Goal: Task Accomplishment & Management: Use online tool/utility

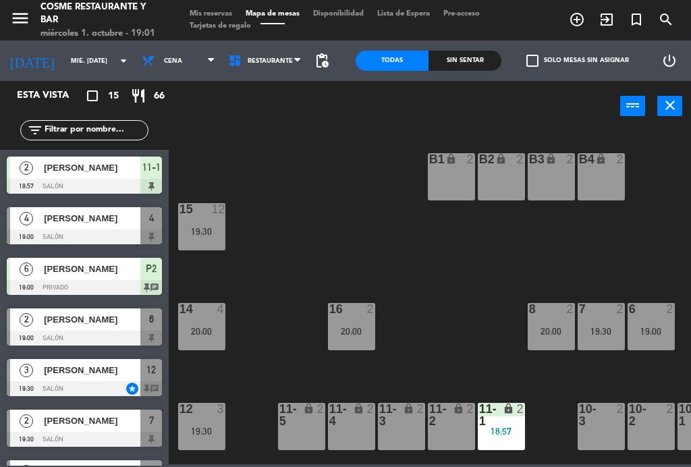
click at [92, 386] on div at bounding box center [84, 388] width 155 height 15
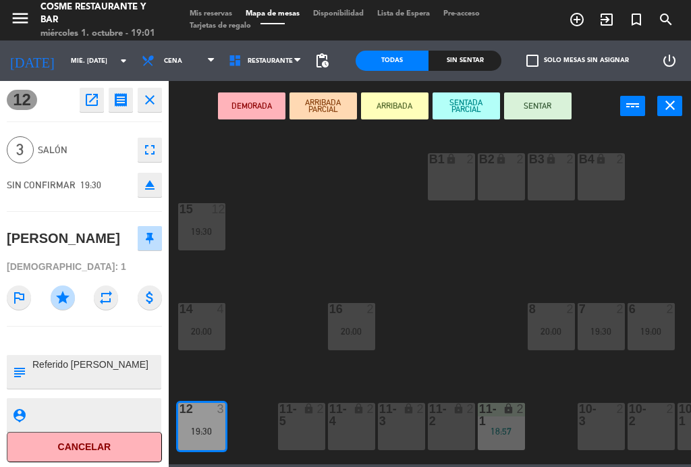
click at [548, 108] on button "SENTAR" at bounding box center [537, 105] width 67 height 27
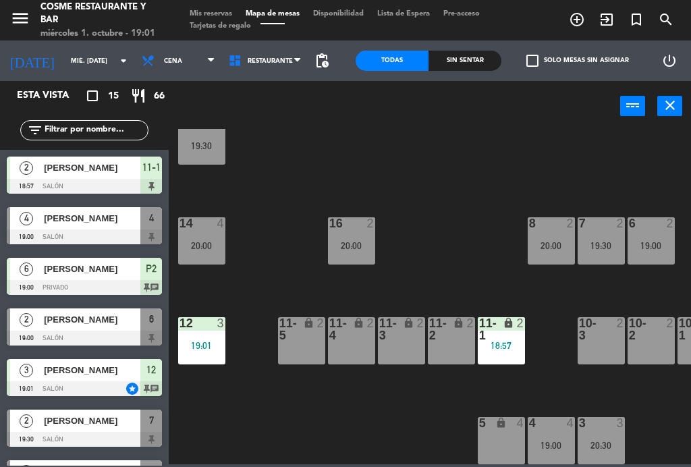
scroll to position [86, 0]
click at [94, 320] on span "[PERSON_NAME]" at bounding box center [92, 319] width 96 height 14
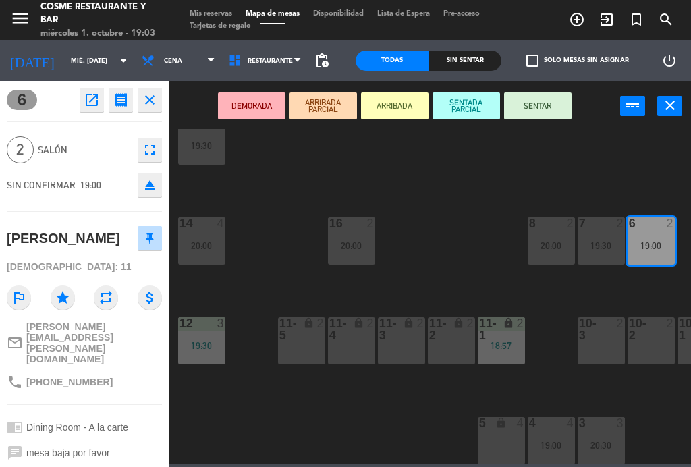
click at [552, 117] on button "SENTAR" at bounding box center [537, 105] width 67 height 27
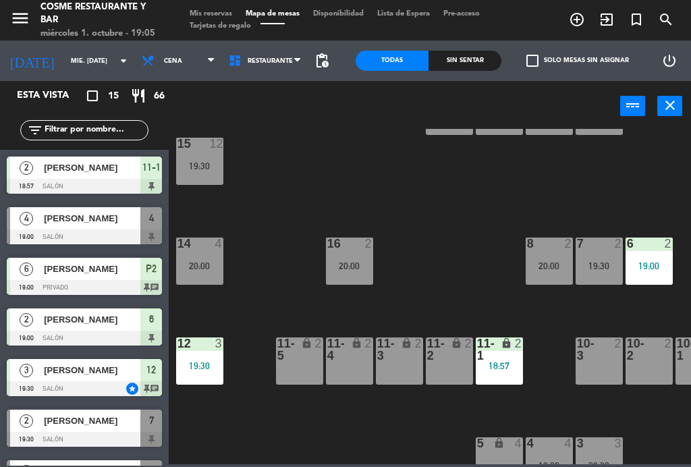
scroll to position [65, 3]
click at [87, 233] on div at bounding box center [84, 236] width 155 height 15
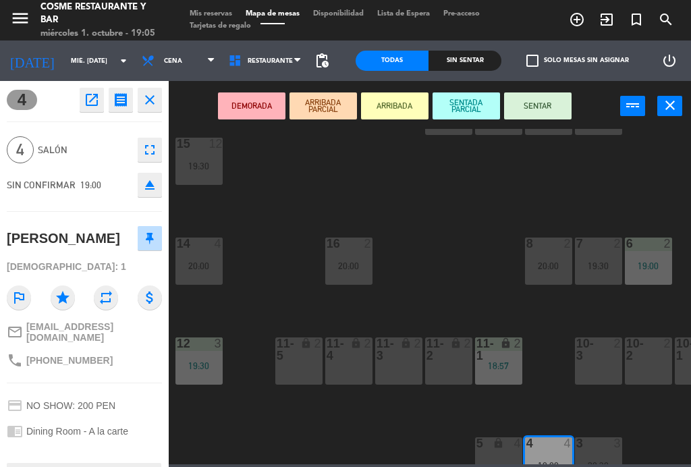
click at [546, 105] on button "SENTAR" at bounding box center [537, 105] width 67 height 27
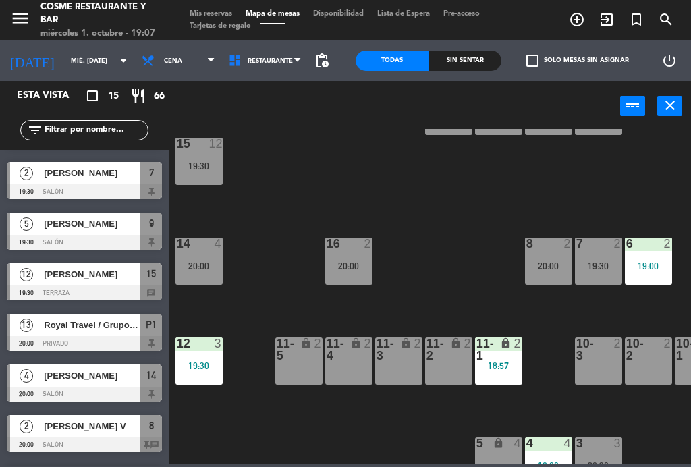
scroll to position [252, 0]
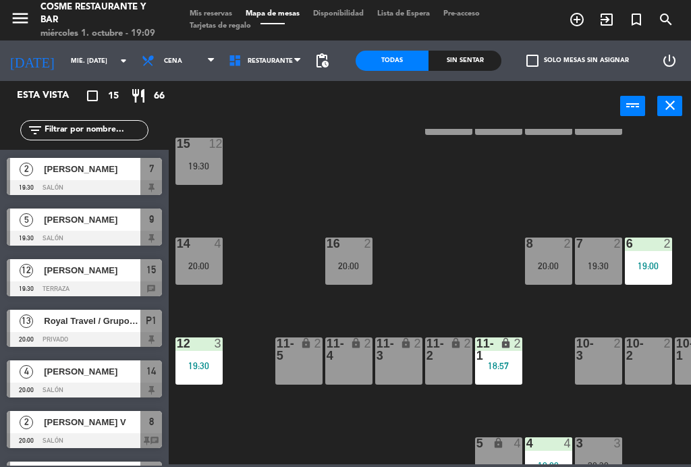
click at [482, 51] on div "Sin sentar" at bounding box center [464, 61] width 73 height 20
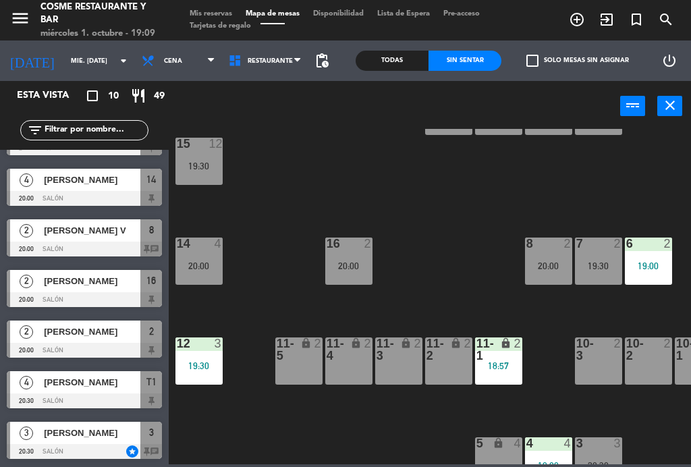
scroll to position [190, 0]
click at [398, 57] on div "Todas" at bounding box center [391, 61] width 73 height 20
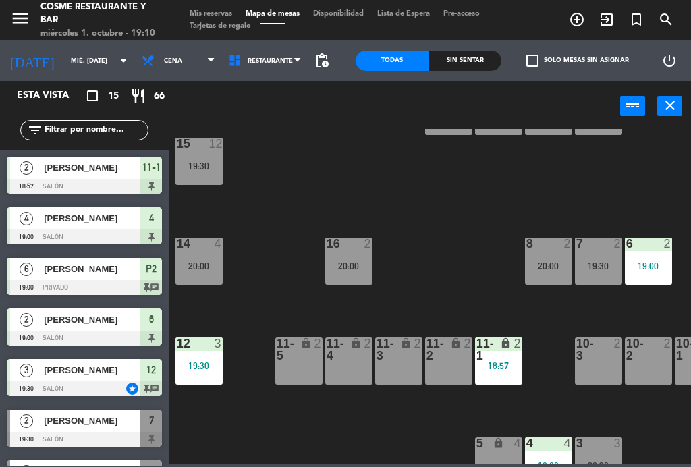
scroll to position [-1, 0]
click at [484, 55] on div "Sin sentar" at bounding box center [464, 61] width 73 height 20
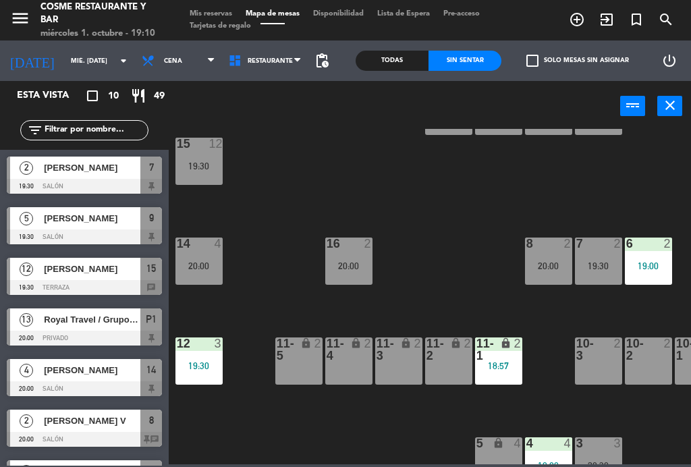
click at [405, 53] on div "Todas" at bounding box center [391, 61] width 73 height 20
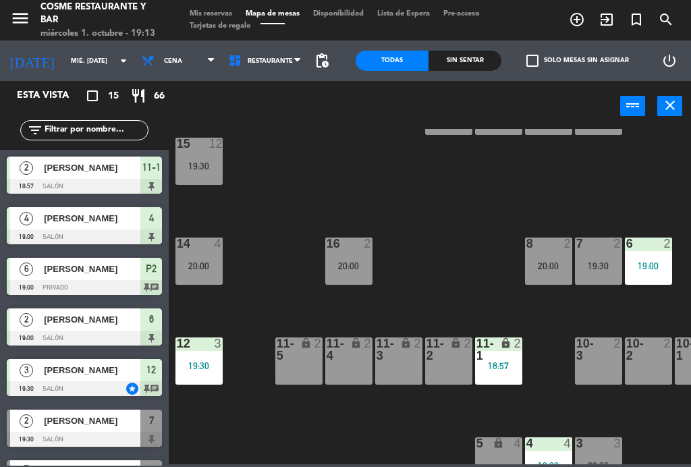
click at [64, 65] on input "mié. [DATE]" at bounding box center [108, 61] width 88 height 21
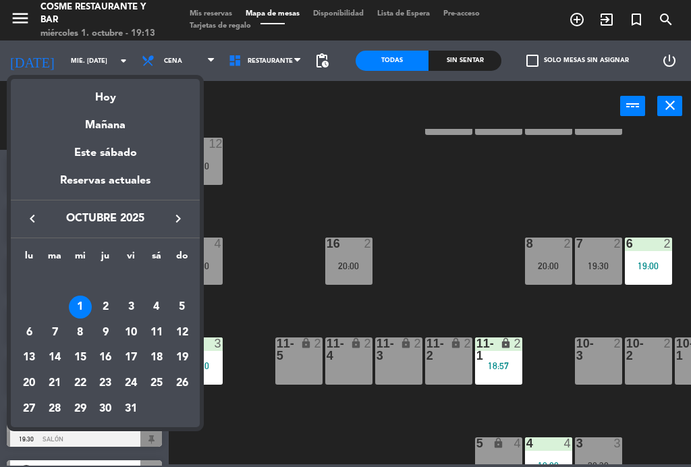
click at [97, 127] on div "Mañana" at bounding box center [105, 121] width 189 height 28
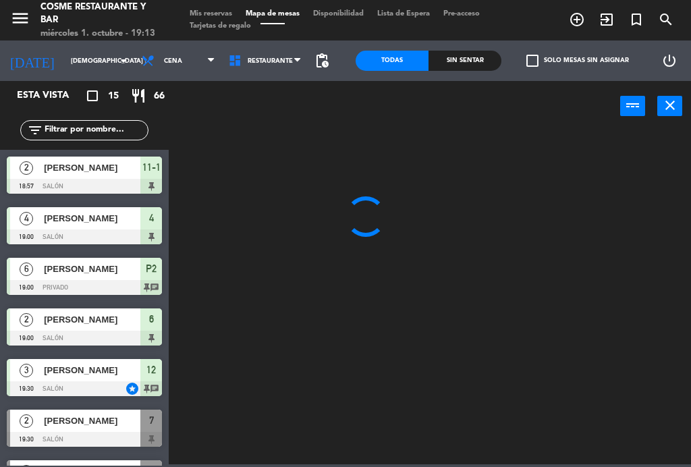
click at [164, 63] on span "Cena" at bounding box center [178, 61] width 87 height 30
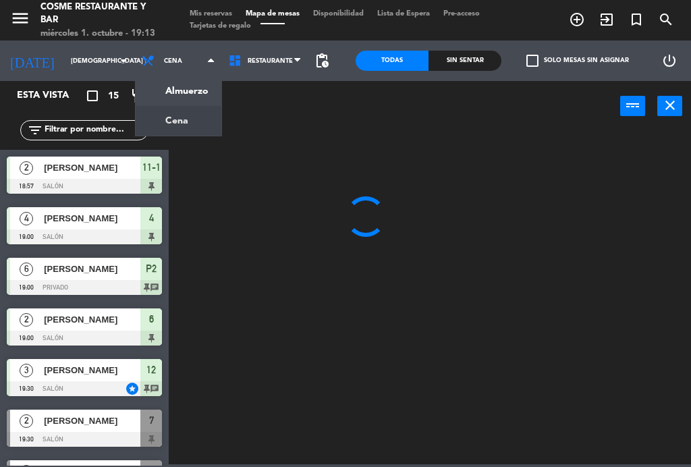
click at [154, 96] on ng-component "menu [PERSON_NAME] Restaurante y Bar miércoles 1. octubre - 19:13 Mis reservas …" at bounding box center [345, 232] width 691 height 464
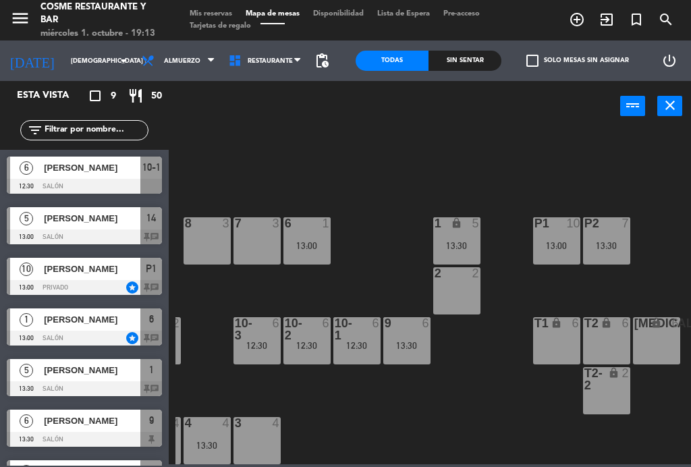
scroll to position [86, 343]
click at [297, 350] on div "12:30" at bounding box center [307, 345] width 47 height 9
click at [335, 428] on div "B1 lock 2 B2 lock 2 B3 lock 2 B4 lock 2 15 6 13:30 14 5 13:00 8 3 7 3 6 1 13:00…" at bounding box center [432, 296] width 515 height 335
click at [402, 355] on div "9 6 13:30" at bounding box center [407, 340] width 47 height 47
click at [370, 428] on div "B1 lock 2 B2 lock 2 B3 lock 2 B4 lock 2 15 6 13:30 14 5 13:00 8 3 7 3 6 1 13:00…" at bounding box center [432, 296] width 515 height 335
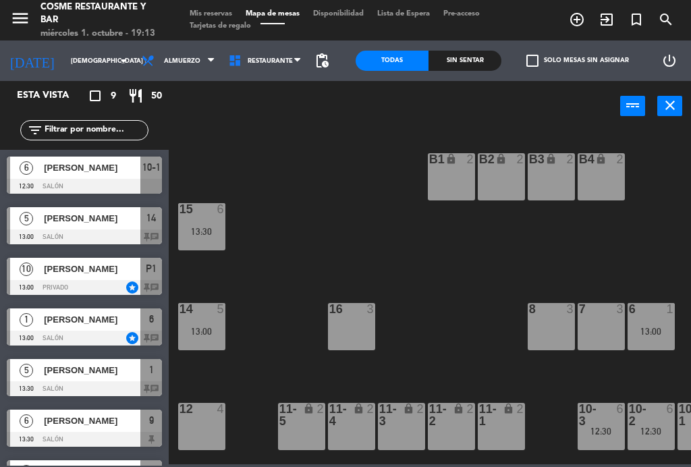
scroll to position [0, 0]
click at [70, 70] on input "[DEMOGRAPHIC_DATA] [DATE]" at bounding box center [108, 61] width 88 height 21
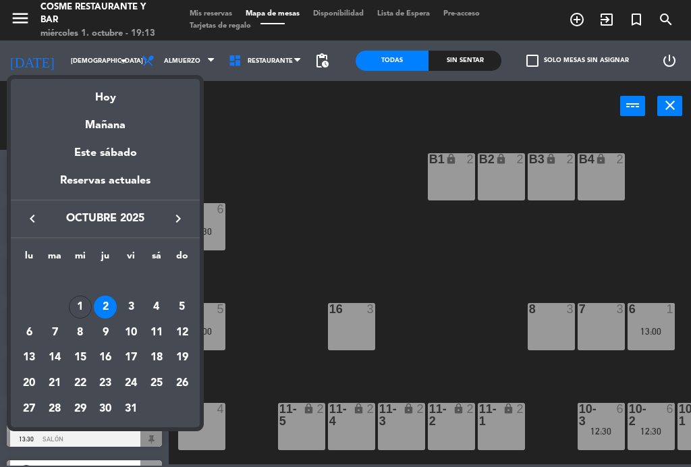
click at [123, 104] on div "Hoy" at bounding box center [105, 93] width 189 height 28
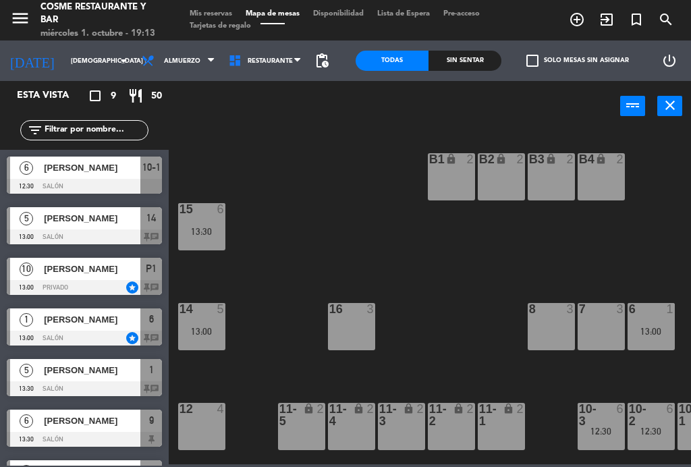
type input "mié. [DATE]"
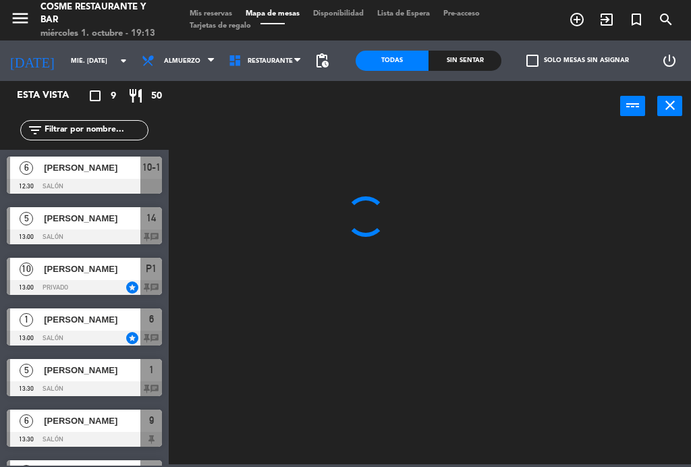
click at [174, 69] on span "Almuerzo" at bounding box center [178, 61] width 87 height 30
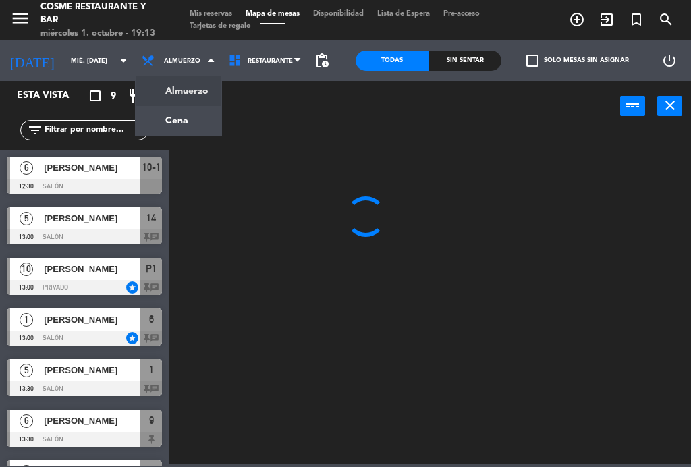
click at [190, 123] on ng-component "menu [PERSON_NAME] Restaurante y Bar miércoles 1. octubre - 19:13 Mis reservas …" at bounding box center [345, 232] width 691 height 464
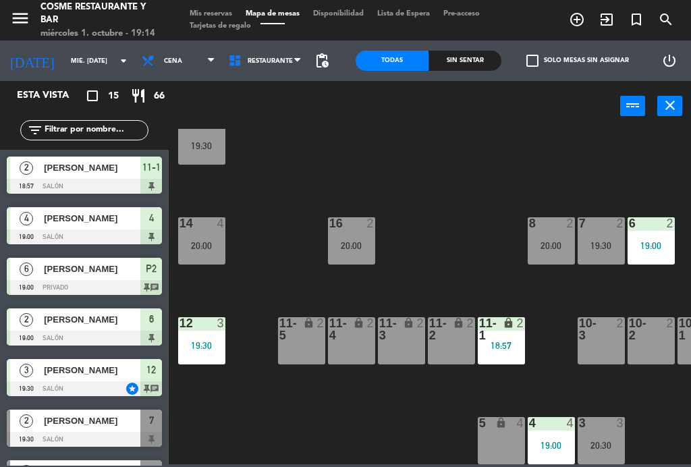
scroll to position [86, 0]
click at [308, 348] on div "11-5 lock 2" at bounding box center [301, 340] width 47 height 47
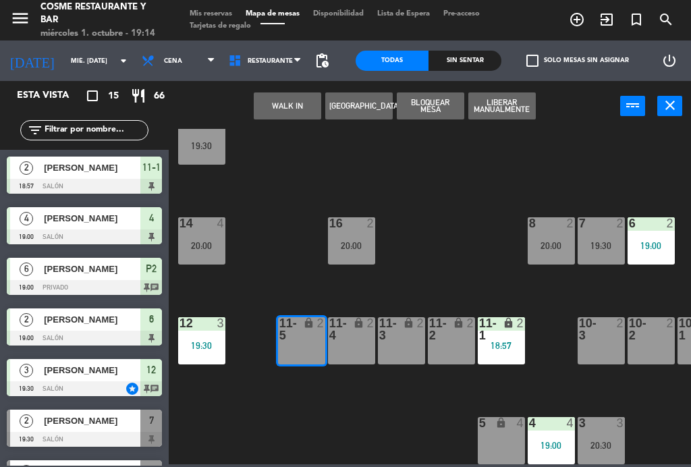
click at [360, 343] on div "11-4 lock 2" at bounding box center [351, 340] width 47 height 47
click at [297, 112] on button "WALK IN" at bounding box center [287, 105] width 67 height 27
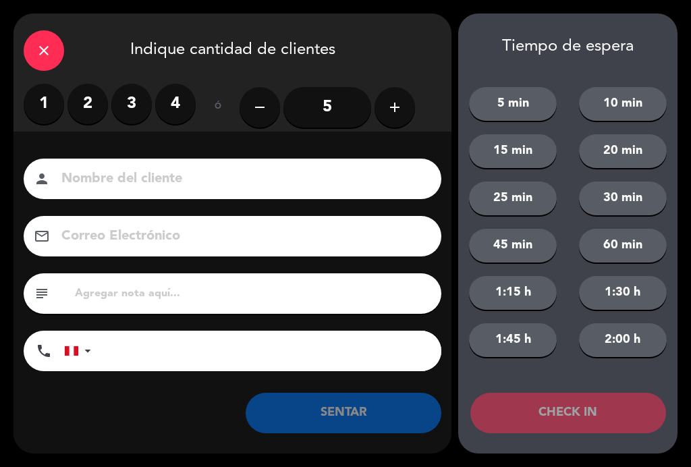
click at [191, 103] on label "4" at bounding box center [175, 104] width 40 height 40
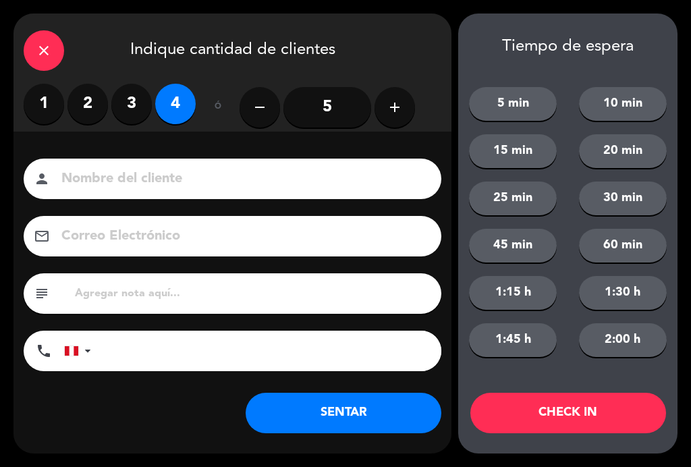
click at [50, 47] on icon "close" at bounding box center [44, 50] width 16 height 16
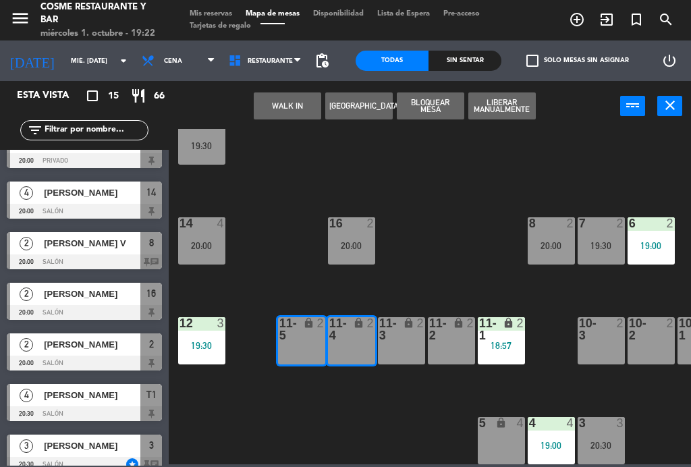
scroll to position [428, 0]
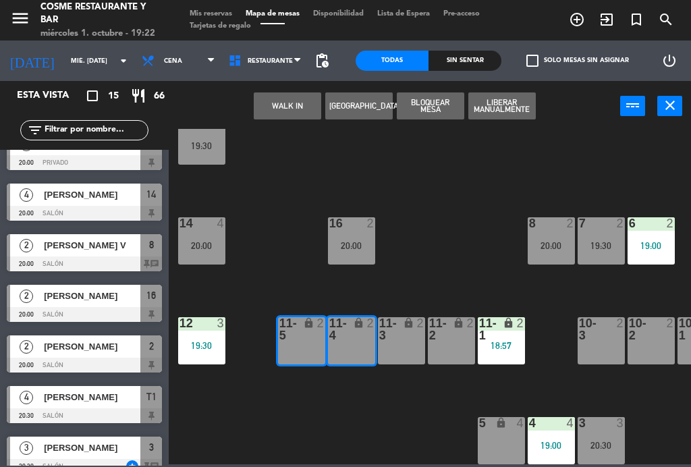
click at [71, 248] on span "[PERSON_NAME] V" at bounding box center [92, 245] width 96 height 14
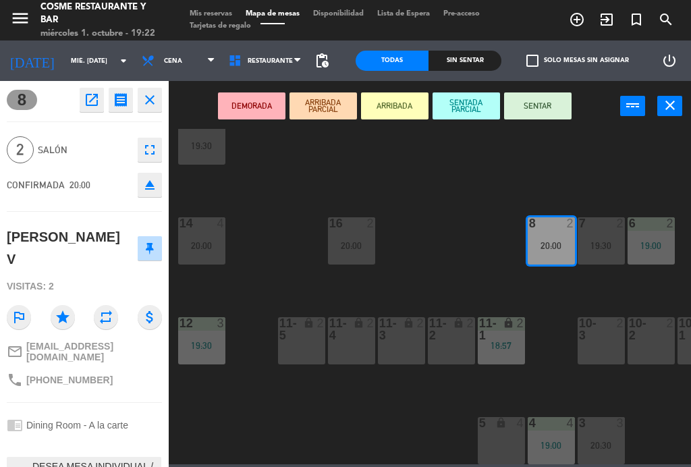
click at [562, 113] on button "SENTAR" at bounding box center [537, 105] width 67 height 27
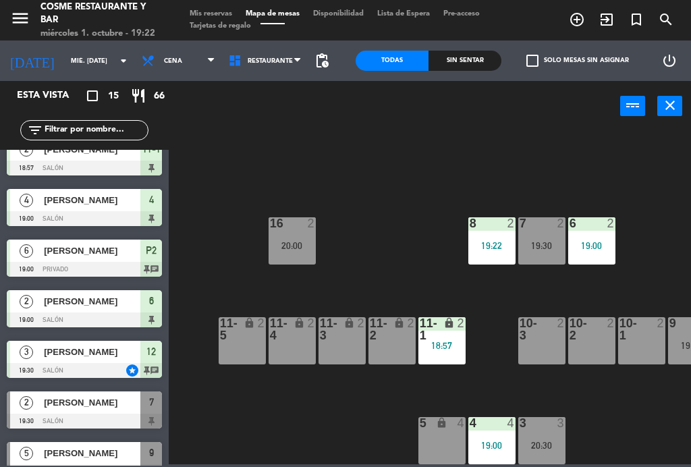
scroll to position [86, 60]
click at [218, 12] on span "Mis reservas" at bounding box center [211, 13] width 56 height 7
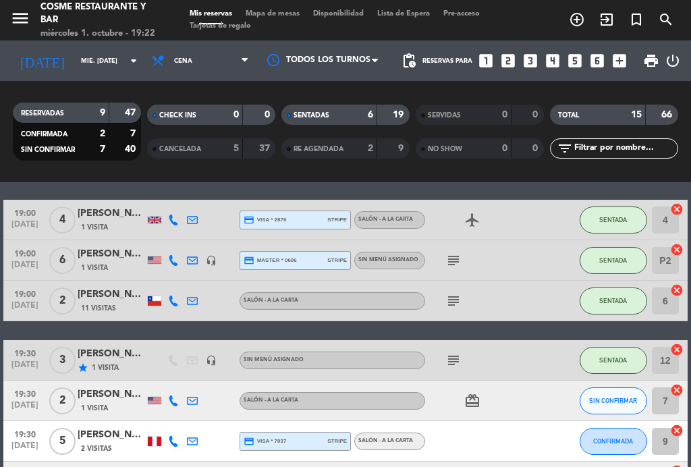
scroll to position [103, 0]
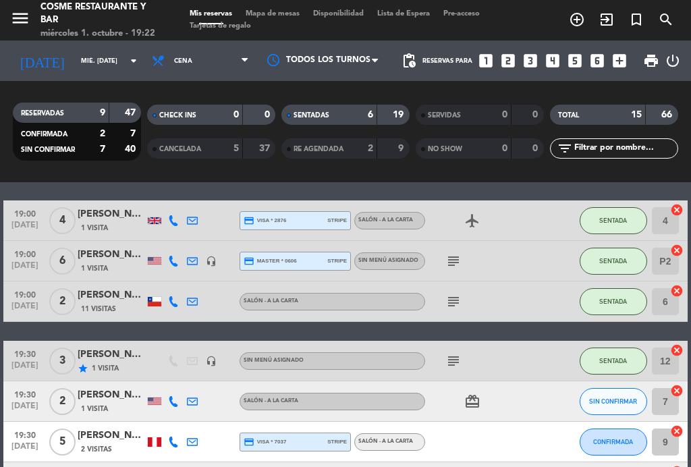
click at [455, 308] on icon "subject" at bounding box center [453, 301] width 16 height 16
click at [449, 307] on icon "subject" at bounding box center [453, 301] width 16 height 16
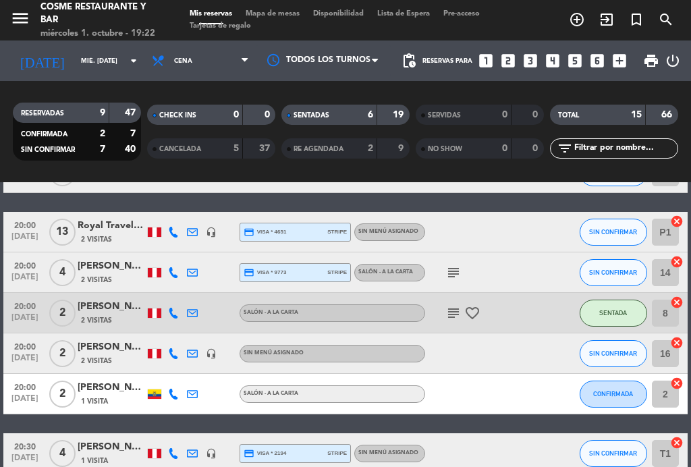
scroll to position [412, 0]
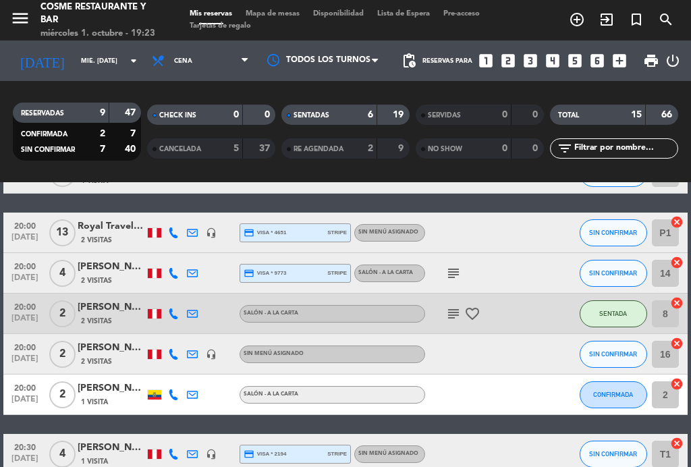
click at [288, 10] on span "Mapa de mesas" at bounding box center [272, 13] width 67 height 7
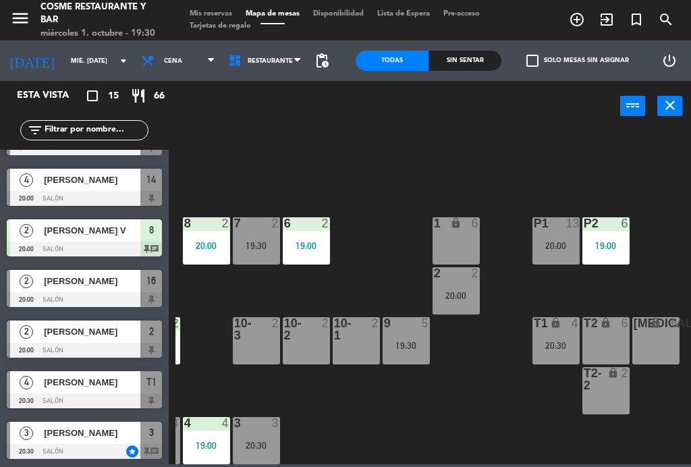
scroll to position [86, 343]
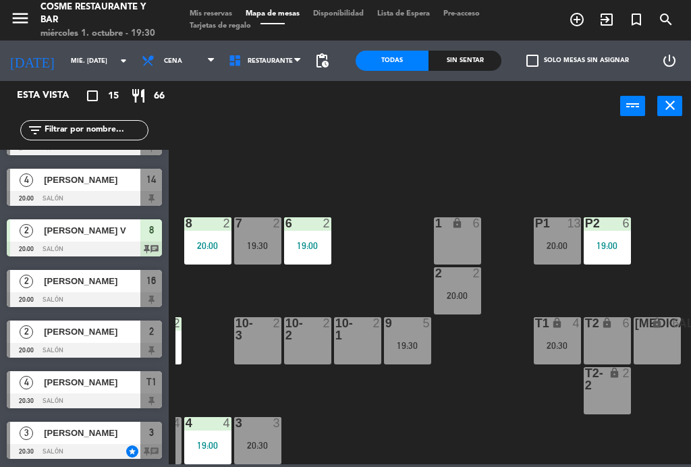
click at [558, 328] on div "lock" at bounding box center [557, 323] width 22 height 13
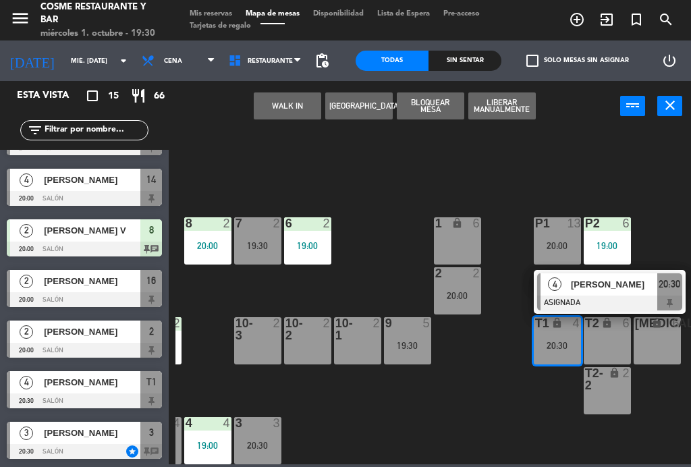
click at [657, 344] on div "[MEDICAL_DATA] lock 6" at bounding box center [656, 340] width 47 height 47
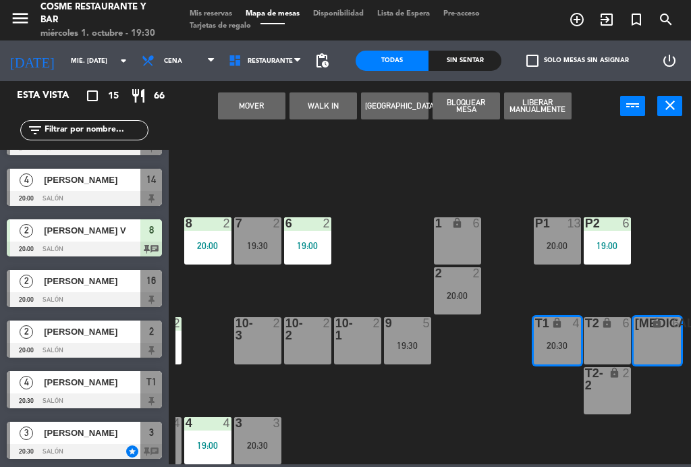
click at [239, 103] on button "Mover" at bounding box center [251, 105] width 67 height 27
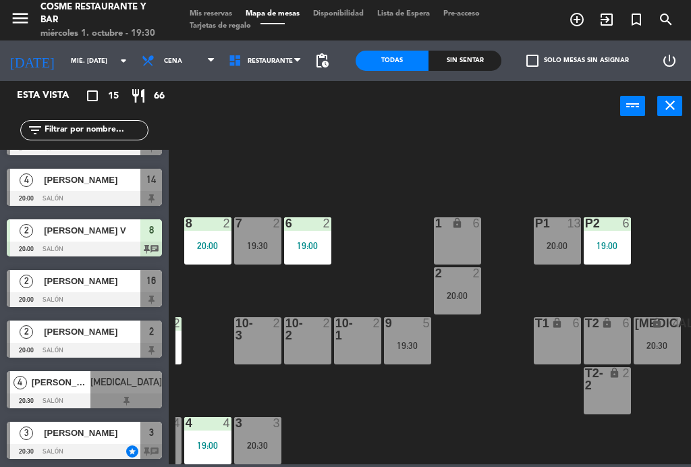
click at [217, 6] on div "menu [PERSON_NAME] Restaurante y Bar miércoles 1. octubre - 19:30 Mis reservas …" at bounding box center [345, 20] width 691 height 40
click at [220, 18] on span "Mis reservas" at bounding box center [211, 13] width 56 height 7
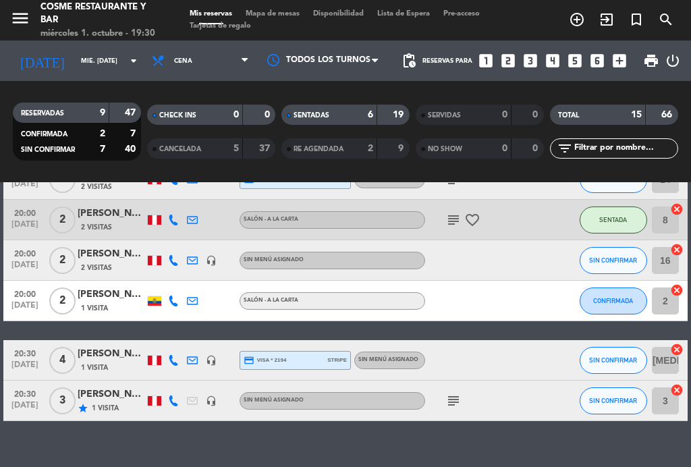
scroll to position [504, 0]
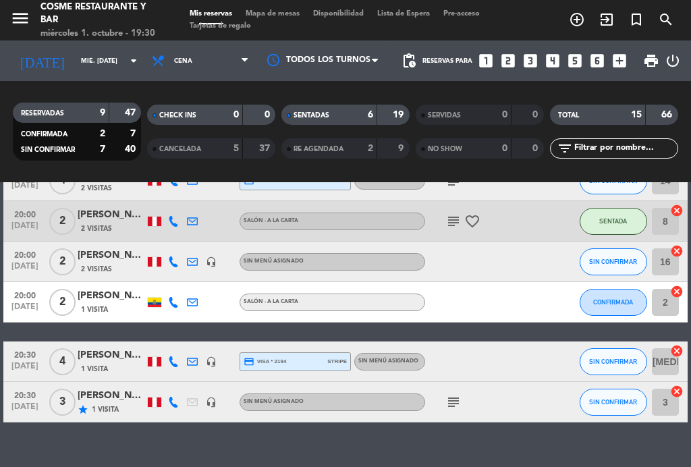
click at [285, 18] on span "Mapa de mesas" at bounding box center [272, 13] width 67 height 7
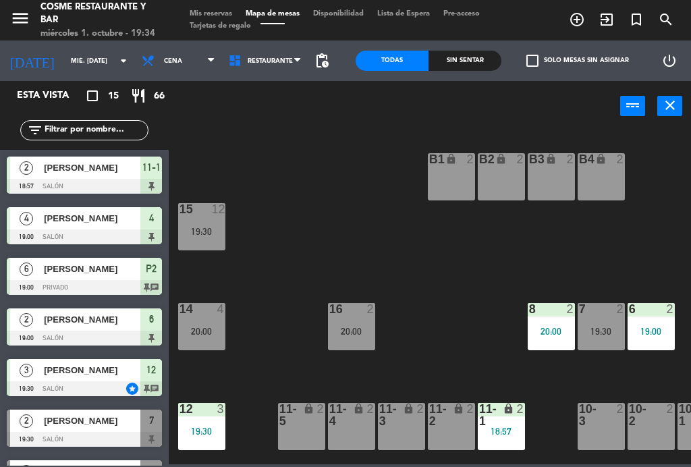
click at [310, 419] on div "lock" at bounding box center [301, 415] width 22 height 24
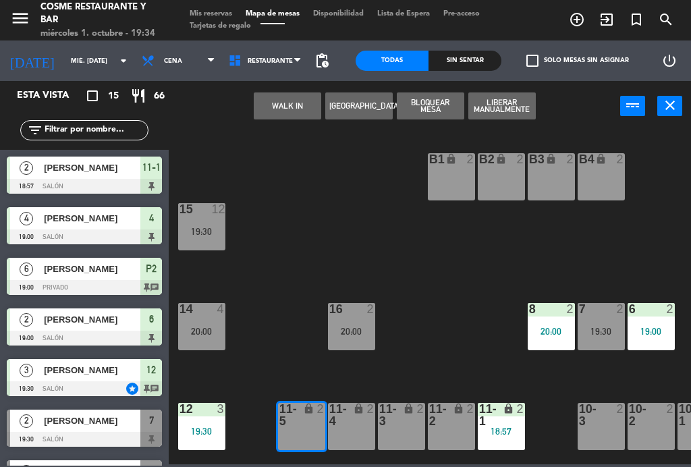
click at [284, 93] on button "WALK IN" at bounding box center [287, 105] width 67 height 27
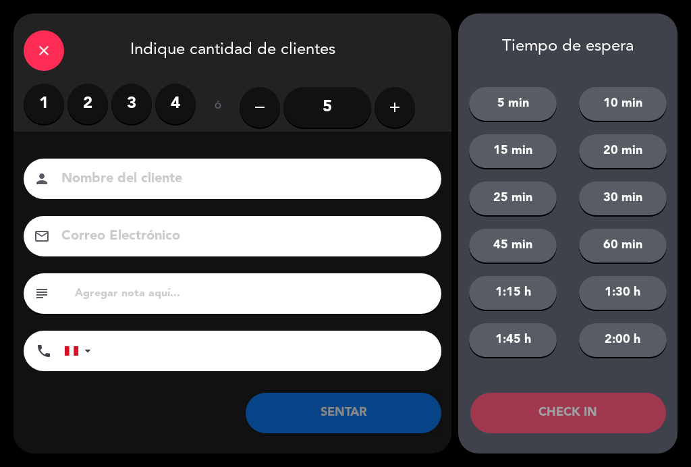
click at [76, 113] on label "2" at bounding box center [87, 104] width 40 height 40
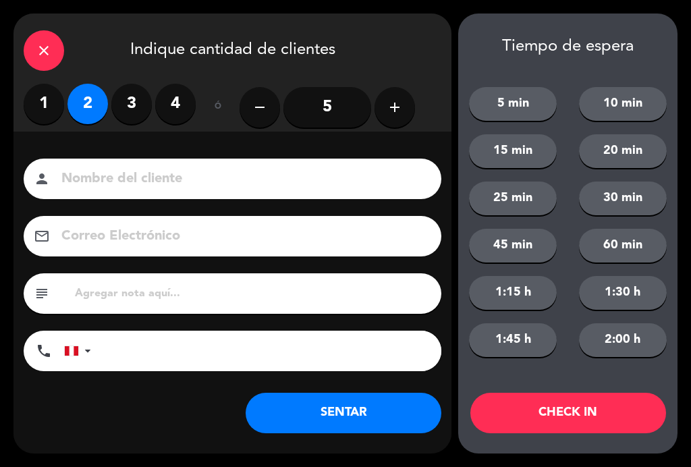
click at [139, 167] on input at bounding box center [242, 179] width 364 height 24
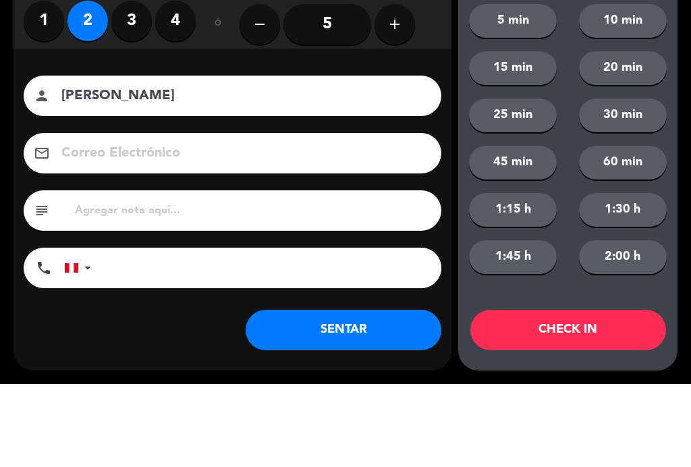
click at [22, 158] on div "Nombre del cliente person [PERSON_NAME]" at bounding box center [232, 178] width 438 height 40
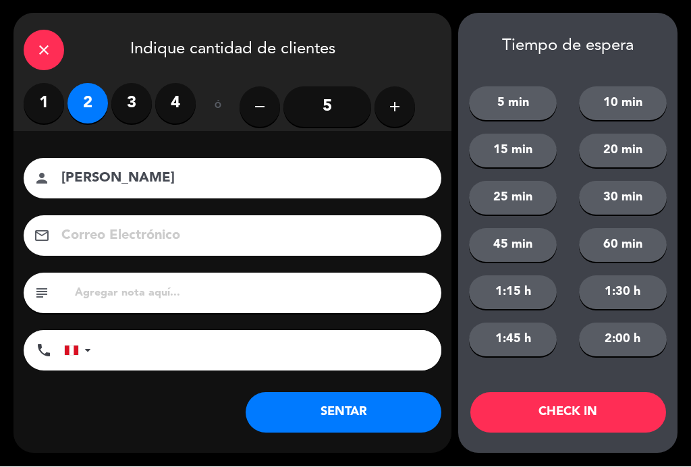
click at [175, 183] on input "[PERSON_NAME]" at bounding box center [242, 179] width 364 height 24
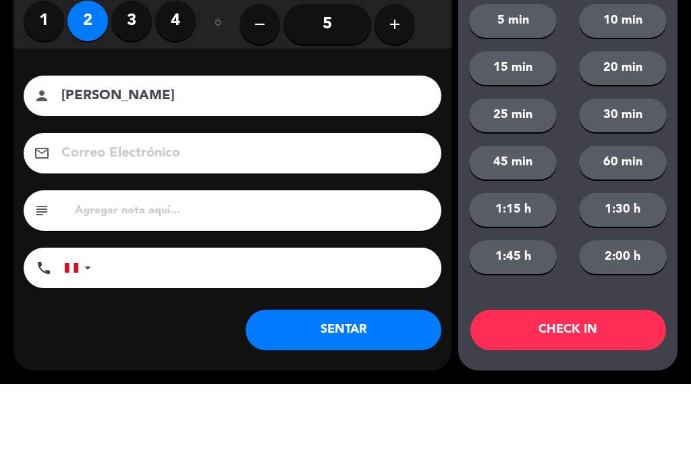
type input "[PERSON_NAME]"
click at [26, 158] on div "Nombre del cliente person [PERSON_NAME] Correo Electrónico email subject phone …" at bounding box center [232, 266] width 438 height 216
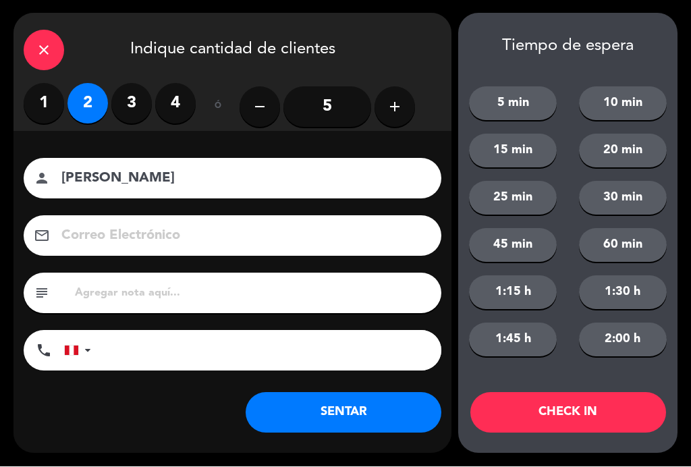
click at [381, 410] on button "SENTAR" at bounding box center [343, 413] width 196 height 40
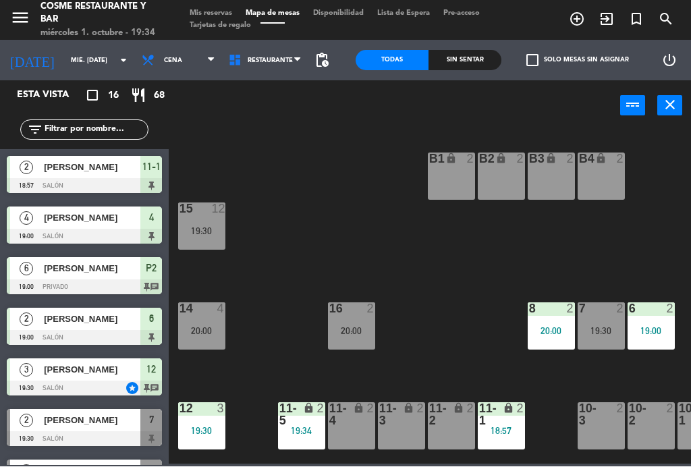
click at [520, 420] on div "2" at bounding box center [523, 415] width 22 height 24
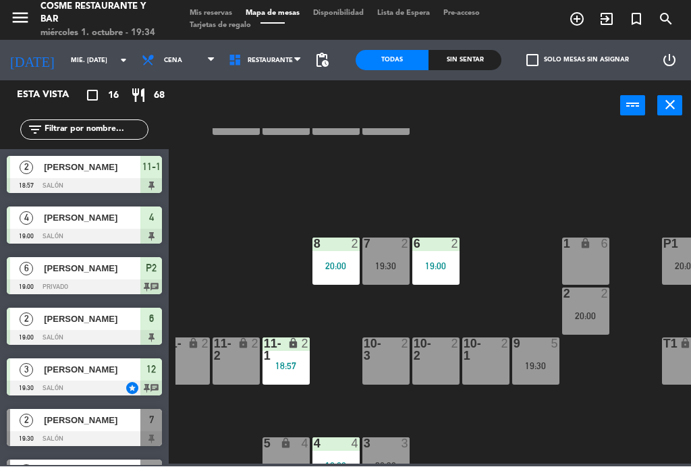
scroll to position [68, 225]
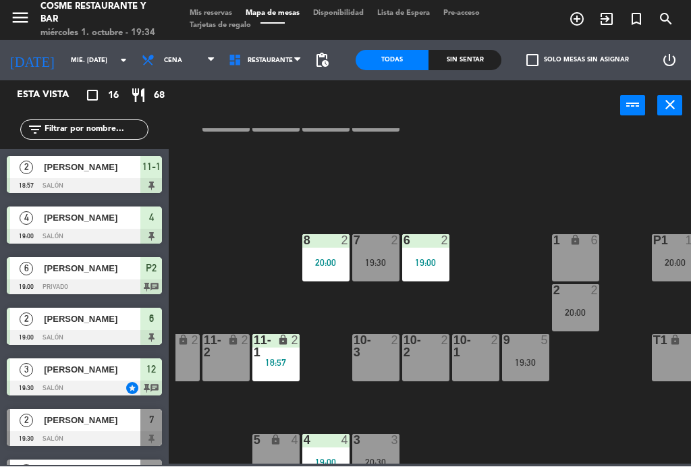
click at [283, 366] on div "18:57" at bounding box center [275, 362] width 47 height 9
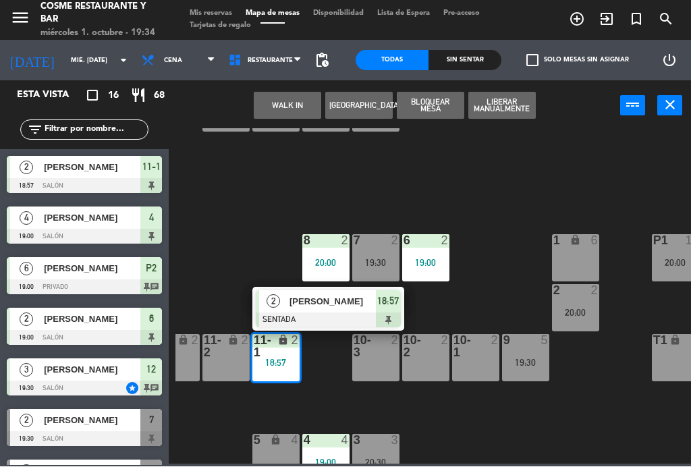
click at [490, 370] on div "10-1 2" at bounding box center [475, 358] width 47 height 47
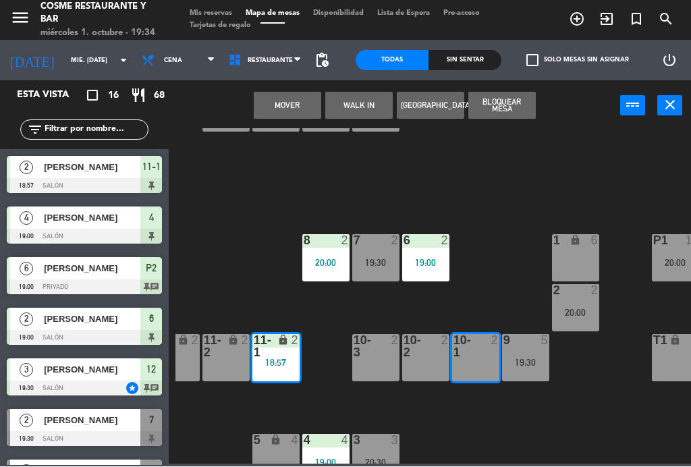
click at [299, 106] on button "Mover" at bounding box center [287, 105] width 67 height 27
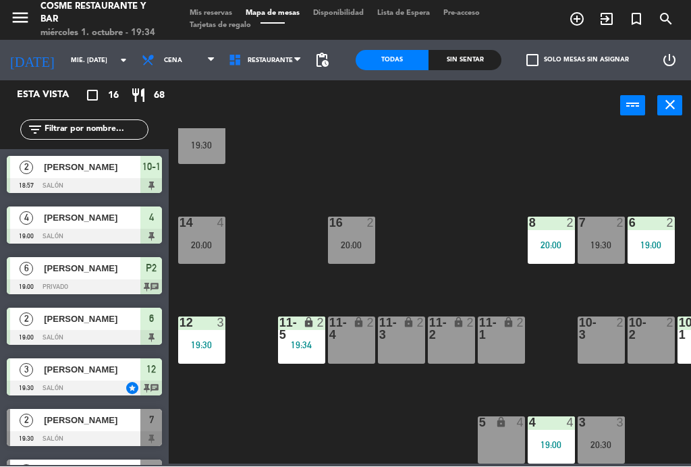
scroll to position [86, 0]
click at [301, 341] on div "19:34" at bounding box center [301, 345] width 47 height 9
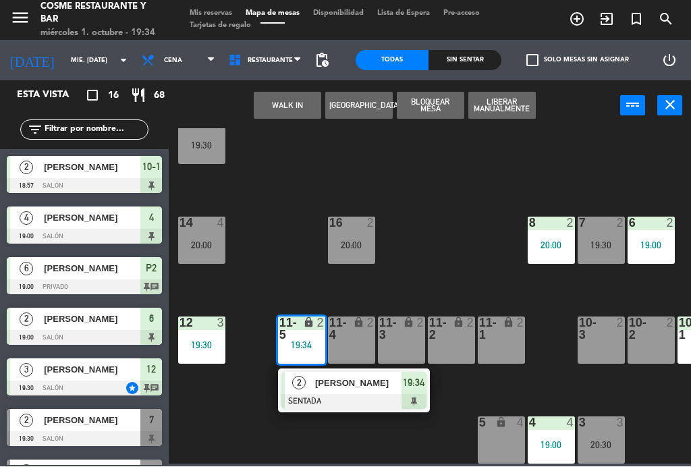
click at [509, 353] on div "11-1 lock 2" at bounding box center [500, 340] width 47 height 47
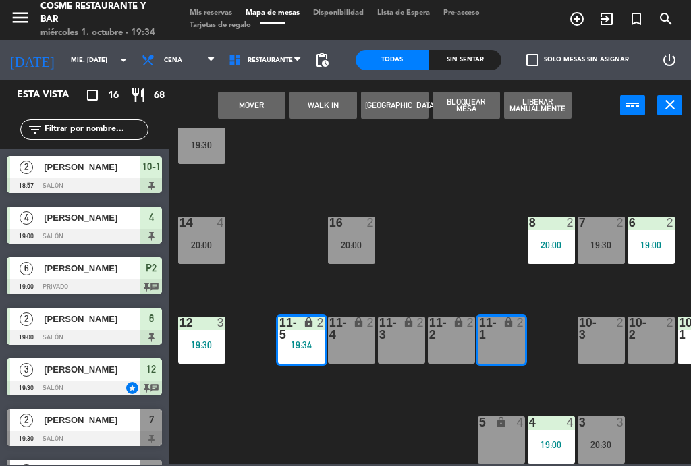
click at [271, 117] on button "Mover" at bounding box center [251, 105] width 67 height 27
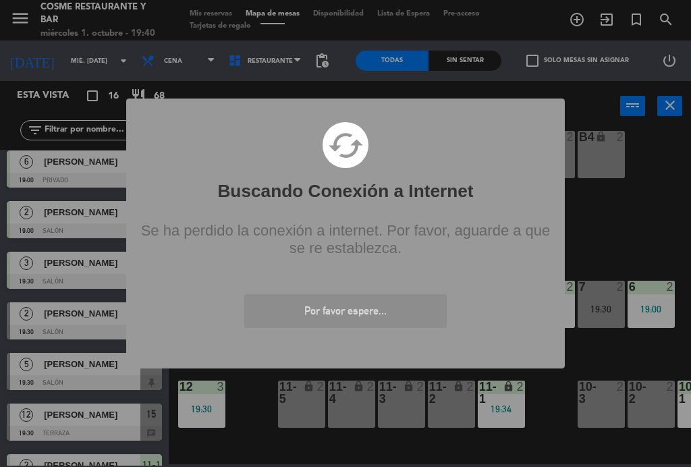
scroll to position [22, 0]
